Goal: Task Accomplishment & Management: Complete application form

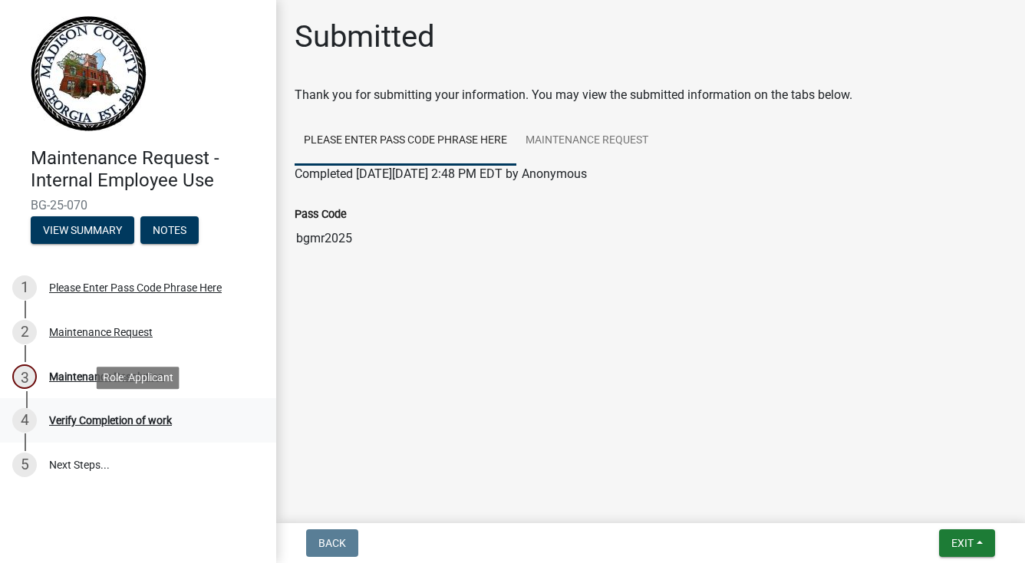
click at [98, 424] on div "Verify Completion of work" at bounding box center [110, 420] width 123 height 11
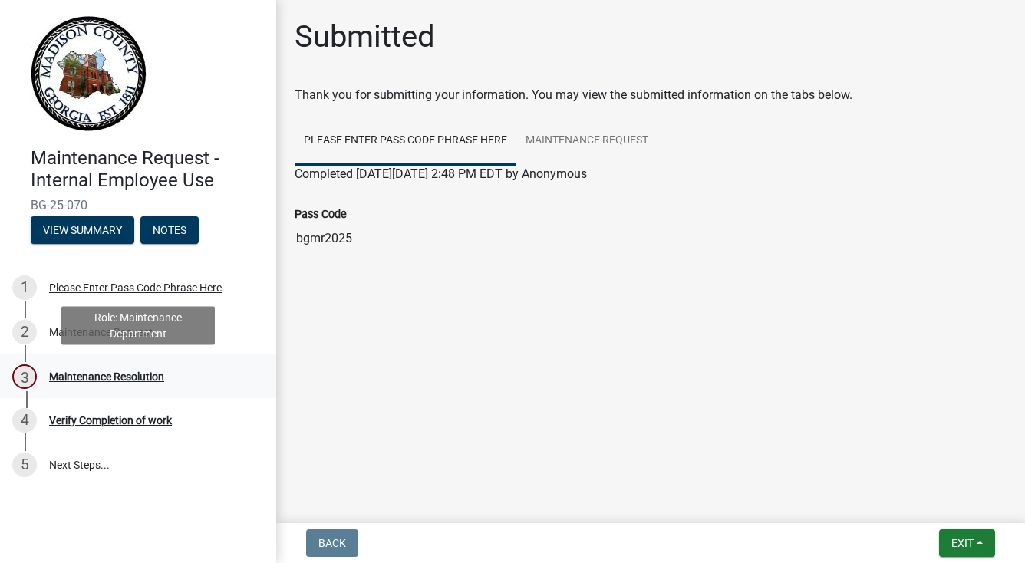
click at [98, 375] on div "Maintenance Resolution" at bounding box center [106, 376] width 115 height 11
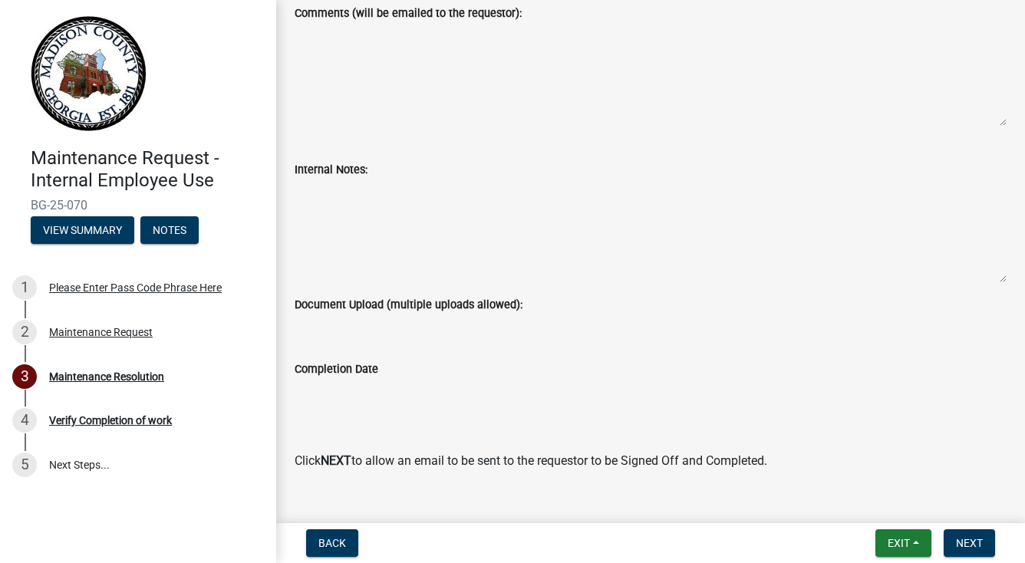
scroll to position [158, 0]
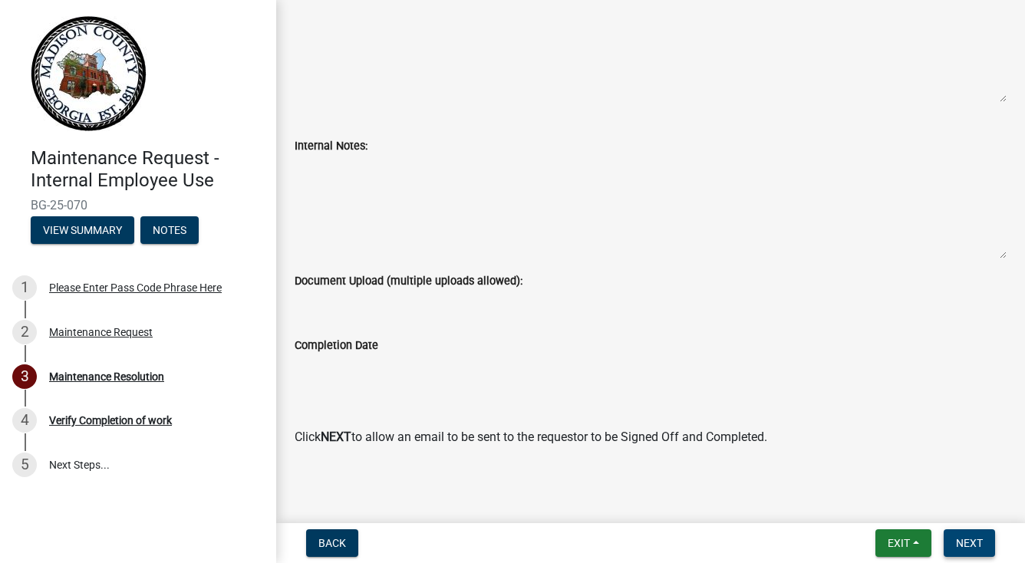
click at [984, 541] on button "Next" at bounding box center [969, 544] width 51 height 28
click at [967, 540] on span "Next" at bounding box center [969, 543] width 27 height 12
click at [62, 423] on div "Verify Completion of work" at bounding box center [110, 420] width 123 height 11
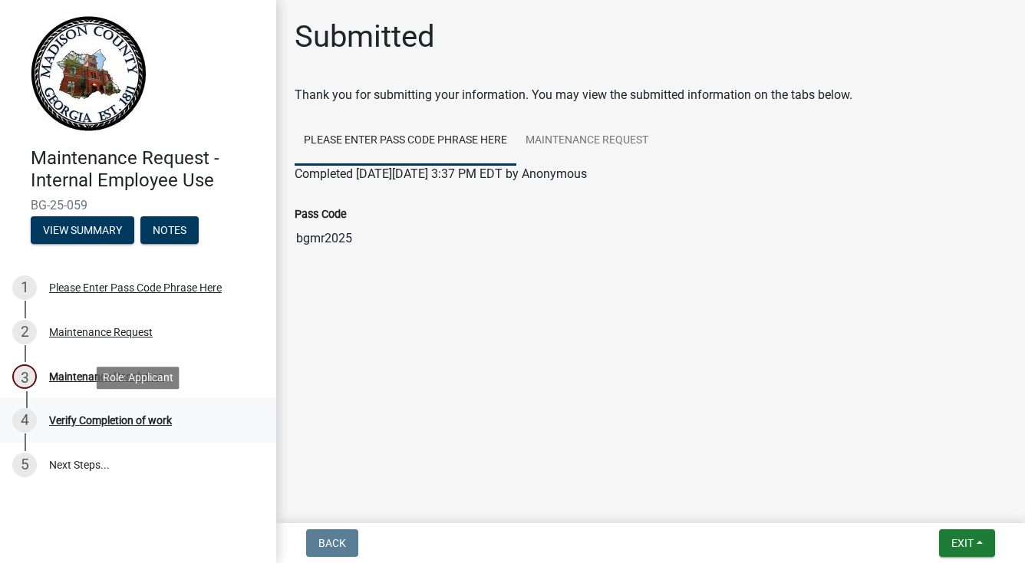
click at [67, 421] on div "Verify Completion of work" at bounding box center [110, 420] width 123 height 11
click at [74, 227] on button "View Summary" at bounding box center [83, 230] width 104 height 28
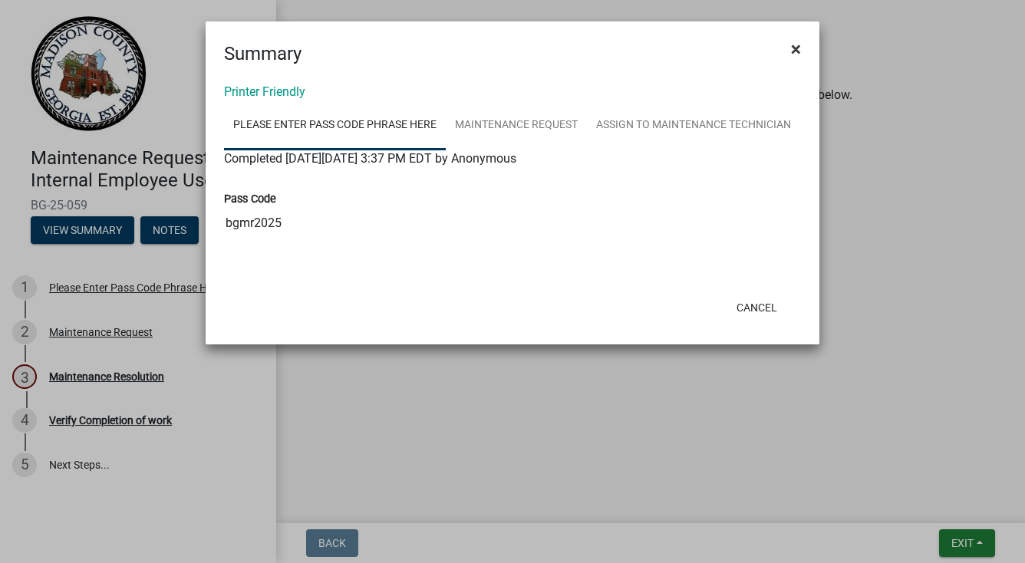
click at [789, 44] on button "×" at bounding box center [796, 49] width 35 height 43
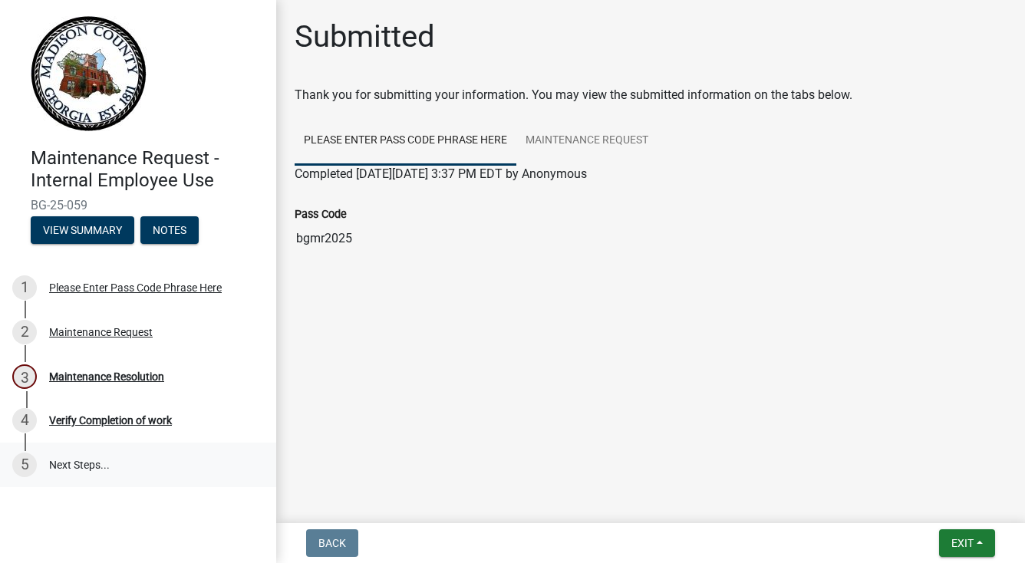
click at [68, 461] on link "5 Next Steps..." at bounding box center [138, 465] width 276 height 45
click at [68, 464] on link "5 Next Steps..." at bounding box center [138, 465] width 276 height 45
click at [953, 541] on span "Exit" at bounding box center [963, 543] width 22 height 12
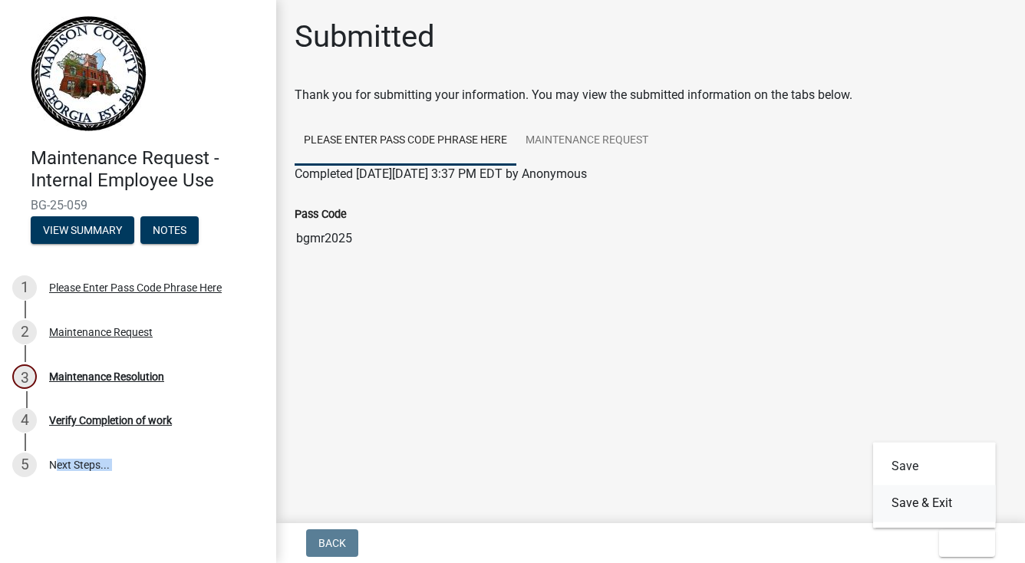
click at [930, 508] on button "Save & Exit" at bounding box center [934, 503] width 123 height 37
